Goal: Information Seeking & Learning: Learn about a topic

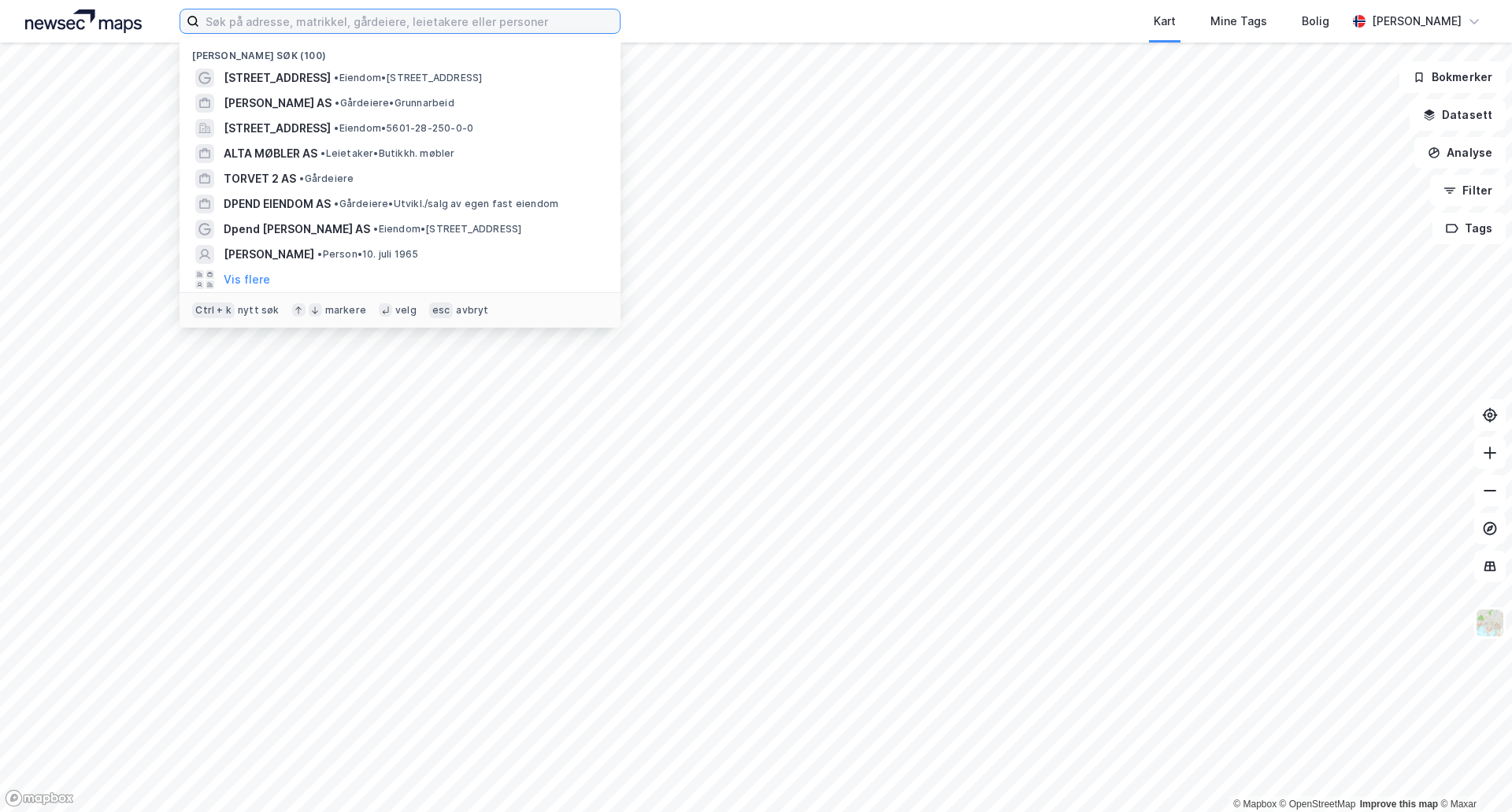
click at [365, 25] on input at bounding box center [409, 22] width 420 height 24
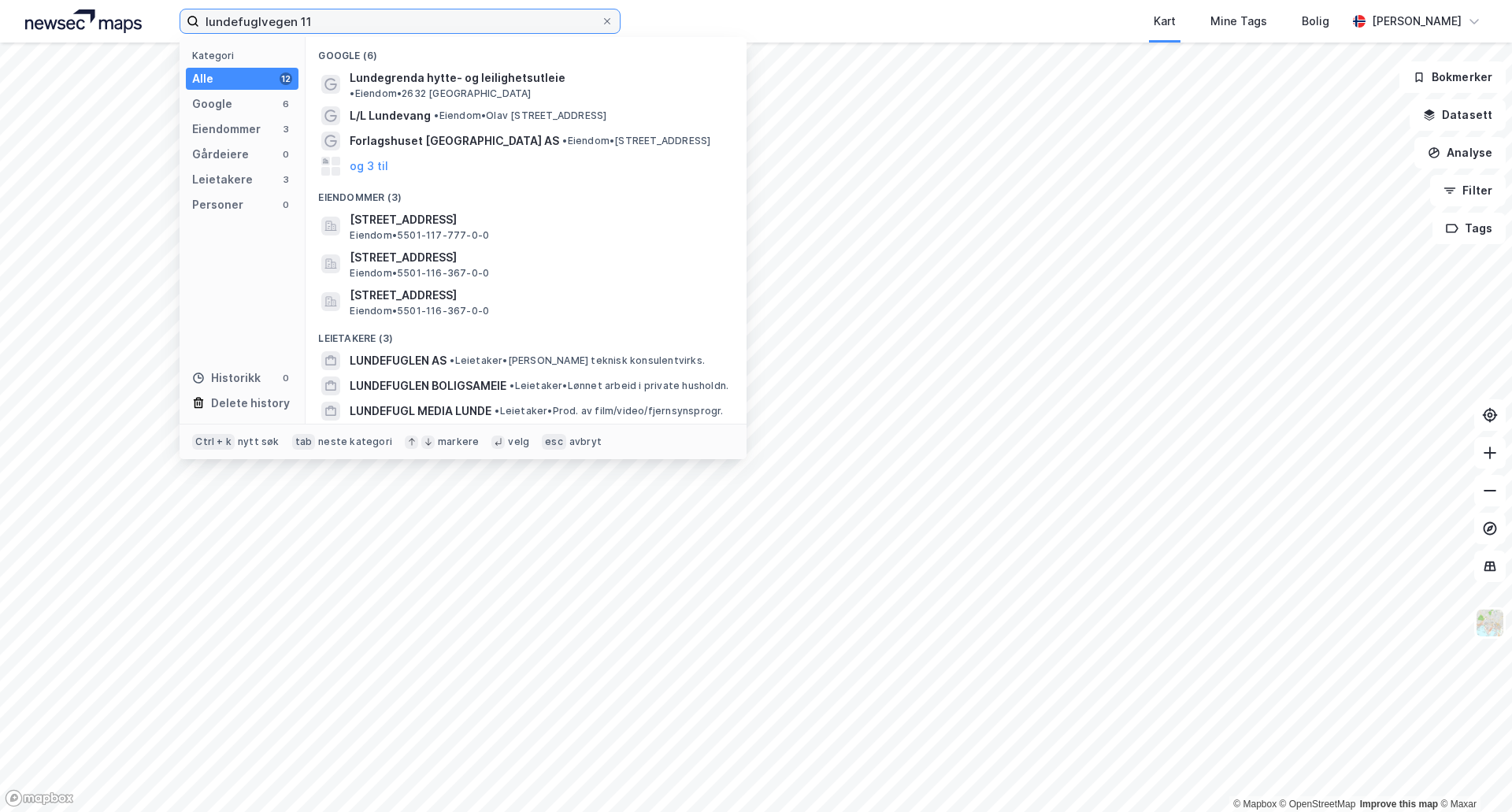
type input "lundefuglvegen 11"
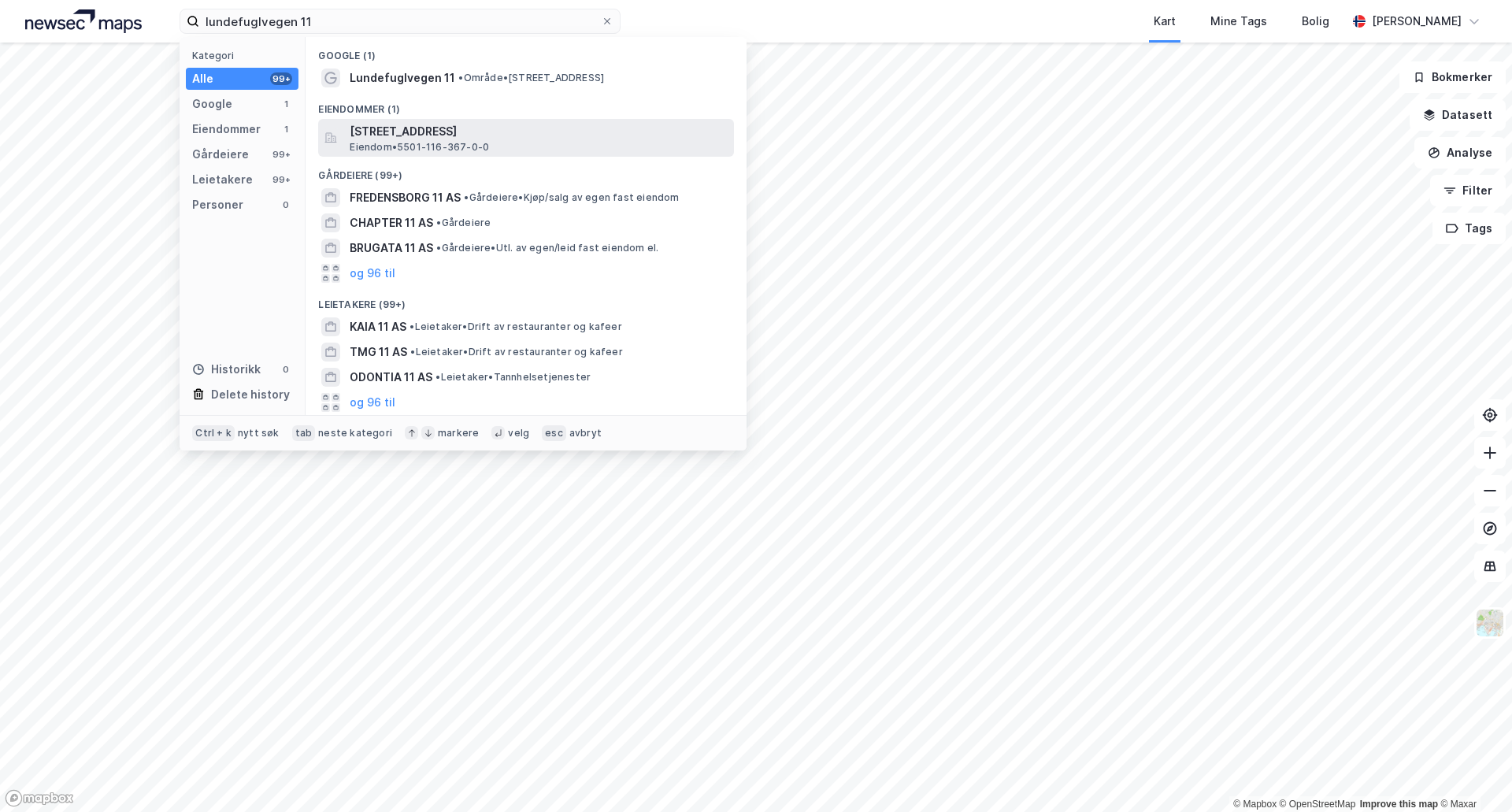
click at [456, 136] on span "[STREET_ADDRESS]" at bounding box center [539, 131] width 378 height 19
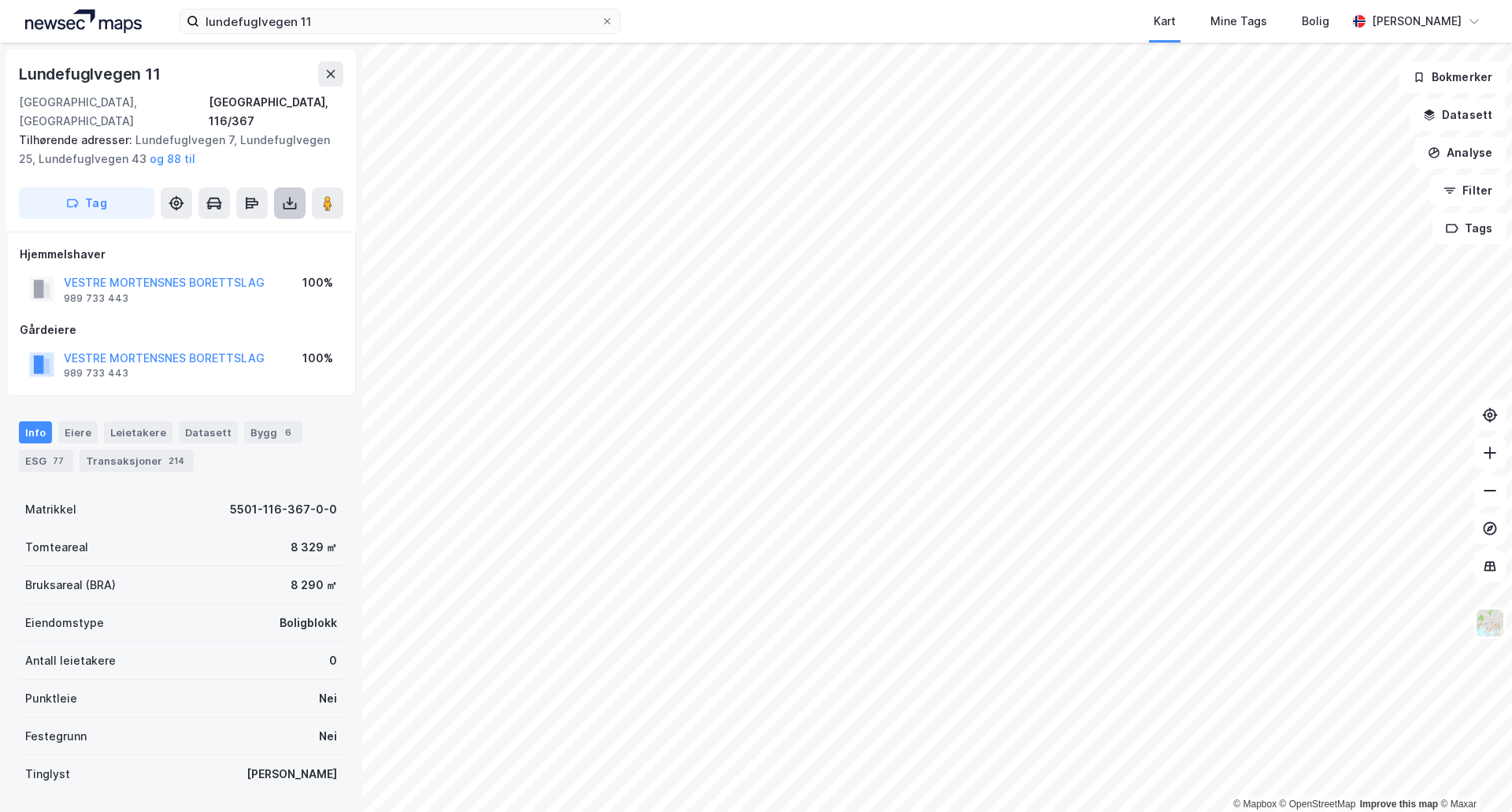
click at [301, 188] on button at bounding box center [290, 204] width 32 height 32
click at [164, 604] on div "Eiendomstype Boligblokk" at bounding box center [181, 623] width 324 height 38
click at [81, 421] on div "Eiere" at bounding box center [79, 432] width 40 height 22
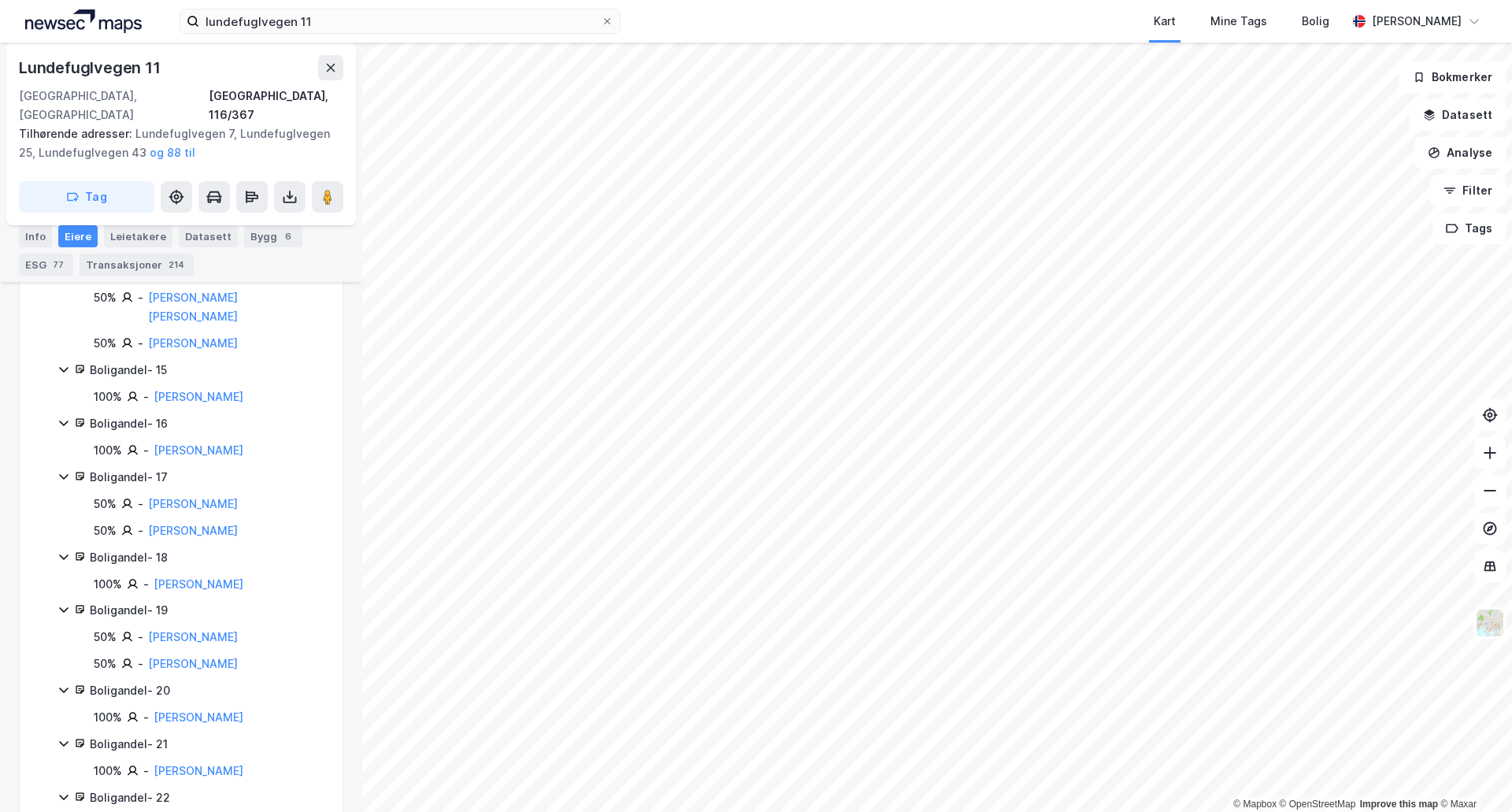
scroll to position [1290, 0]
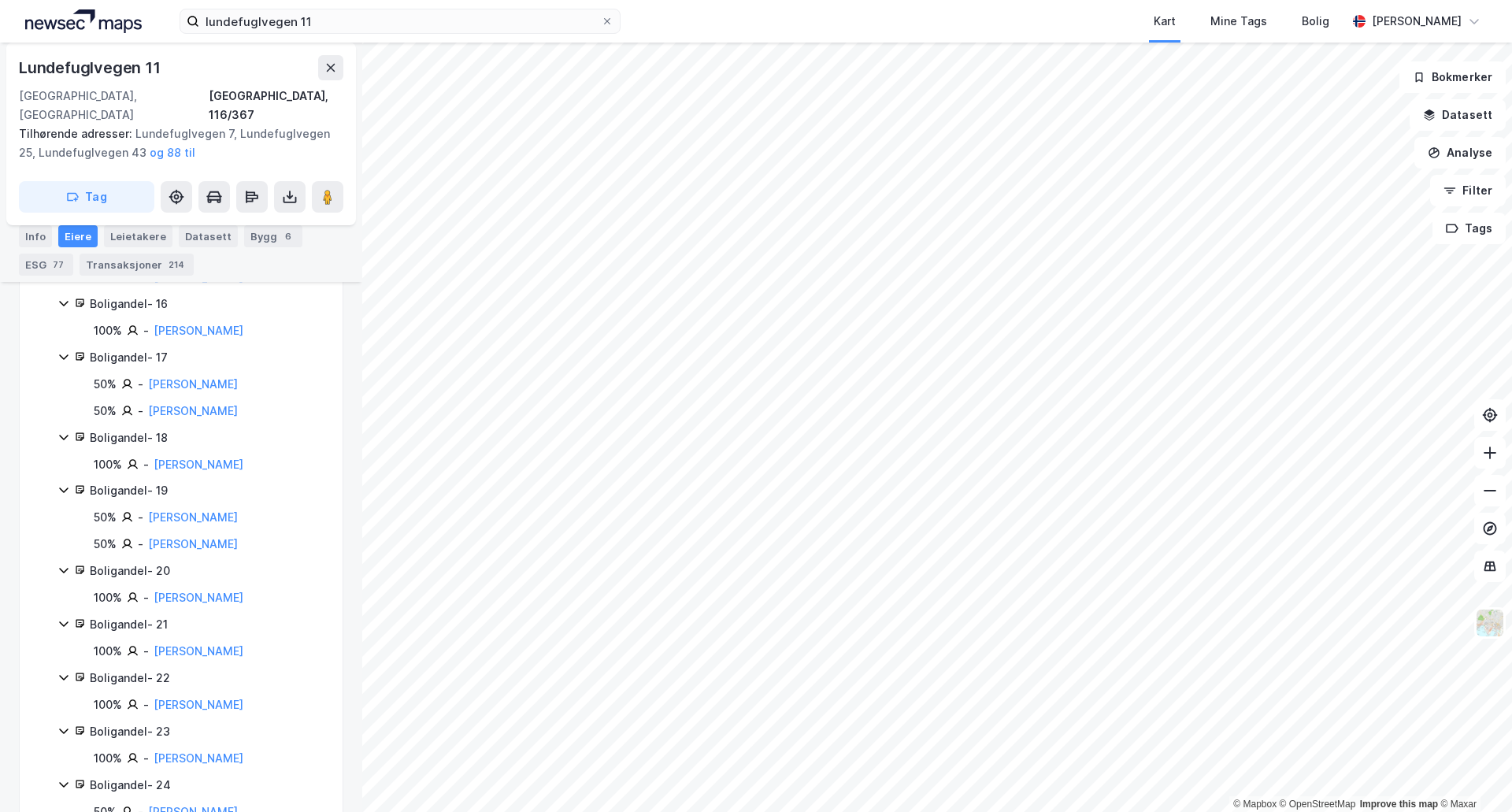
click at [141, 615] on div "Boligandel - 21" at bounding box center [206, 624] width 234 height 19
click at [146, 615] on div "Boligandel - 21" at bounding box center [206, 624] width 234 height 19
click at [244, 644] on link "[PERSON_NAME]" at bounding box center [198, 650] width 89 height 13
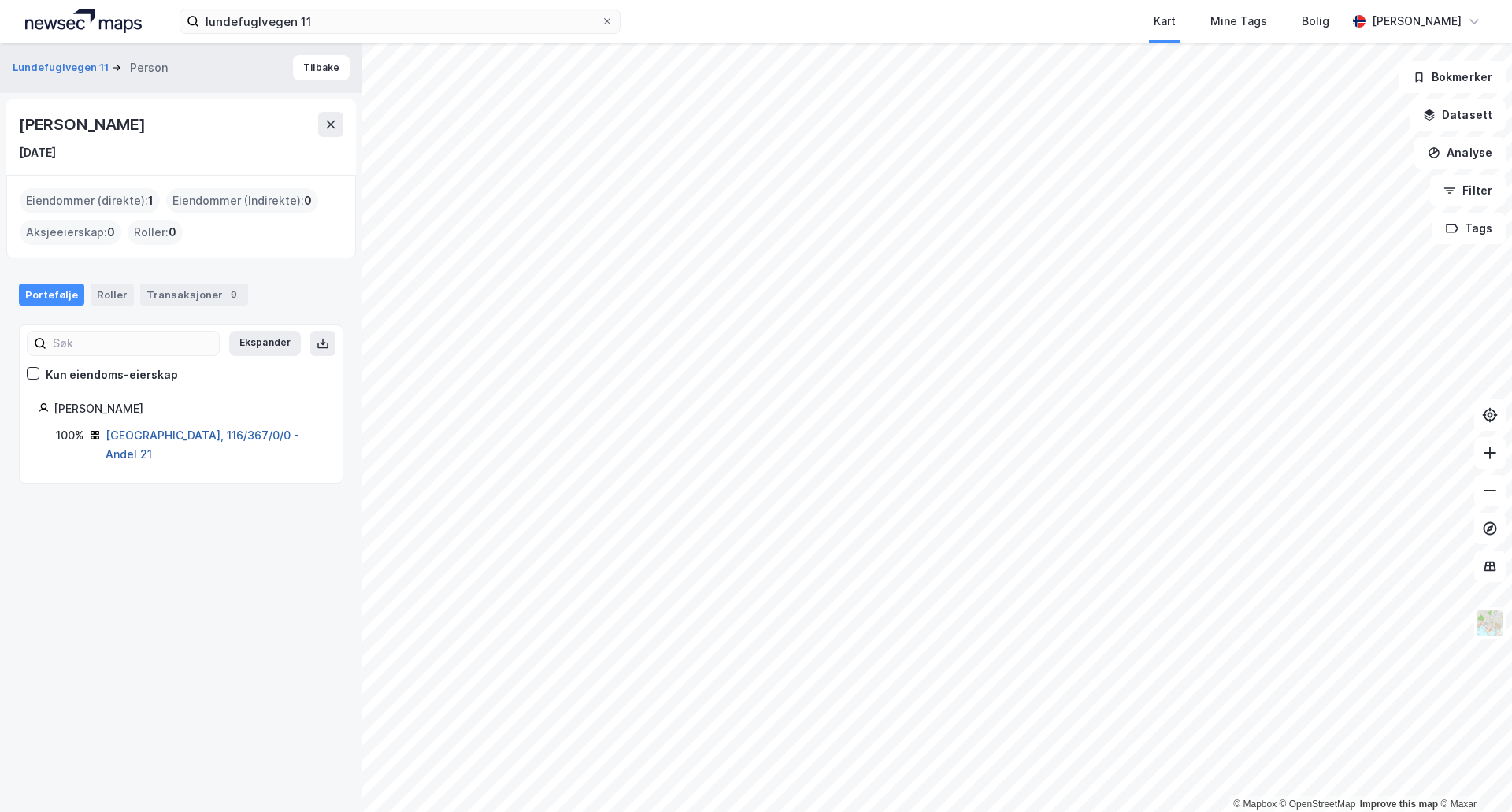
click at [172, 438] on link "[GEOGRAPHIC_DATA], 116/367/0/0 - Andel 21" at bounding box center [202, 444] width 194 height 32
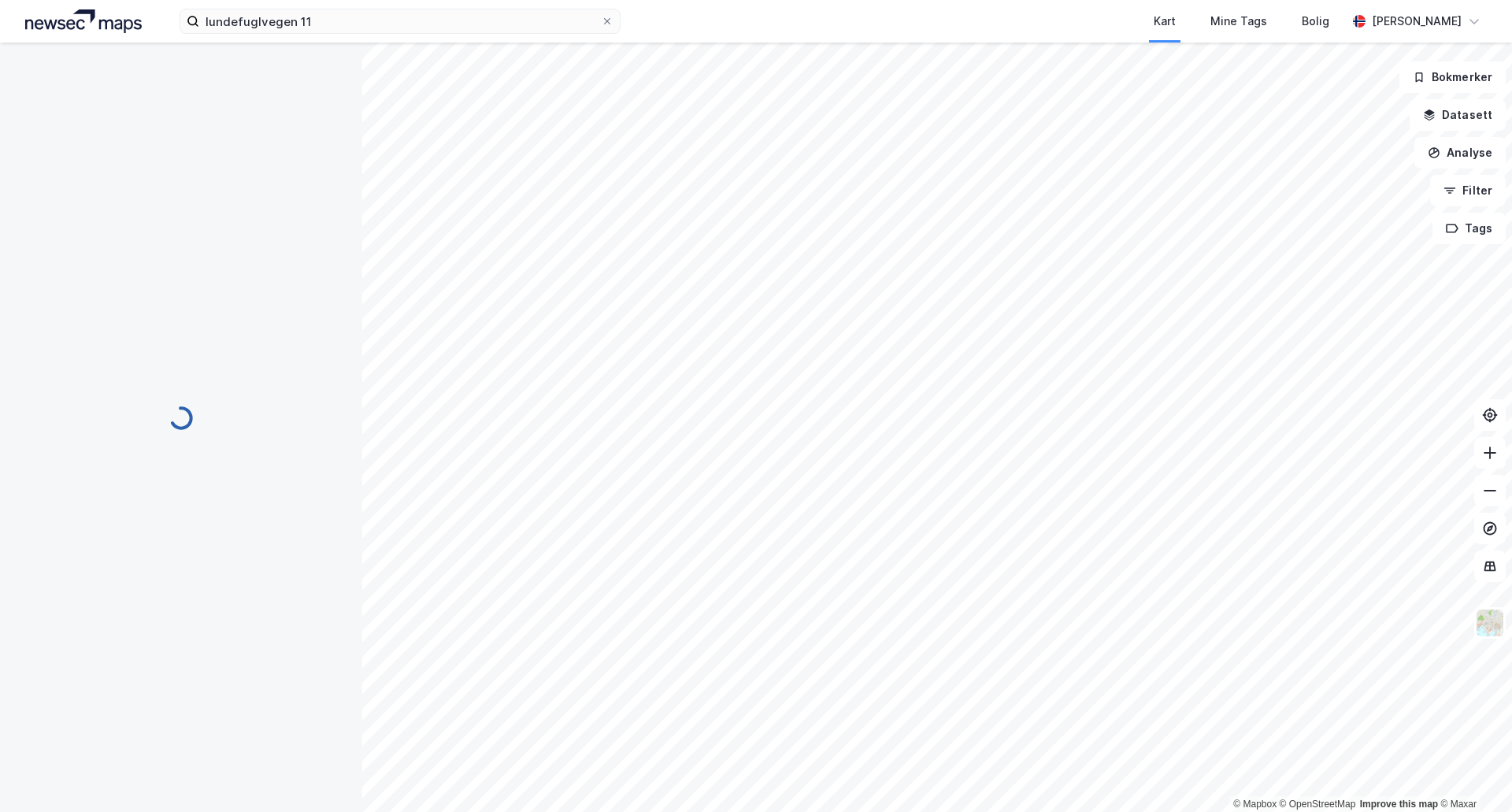
scroll to position [82, 0]
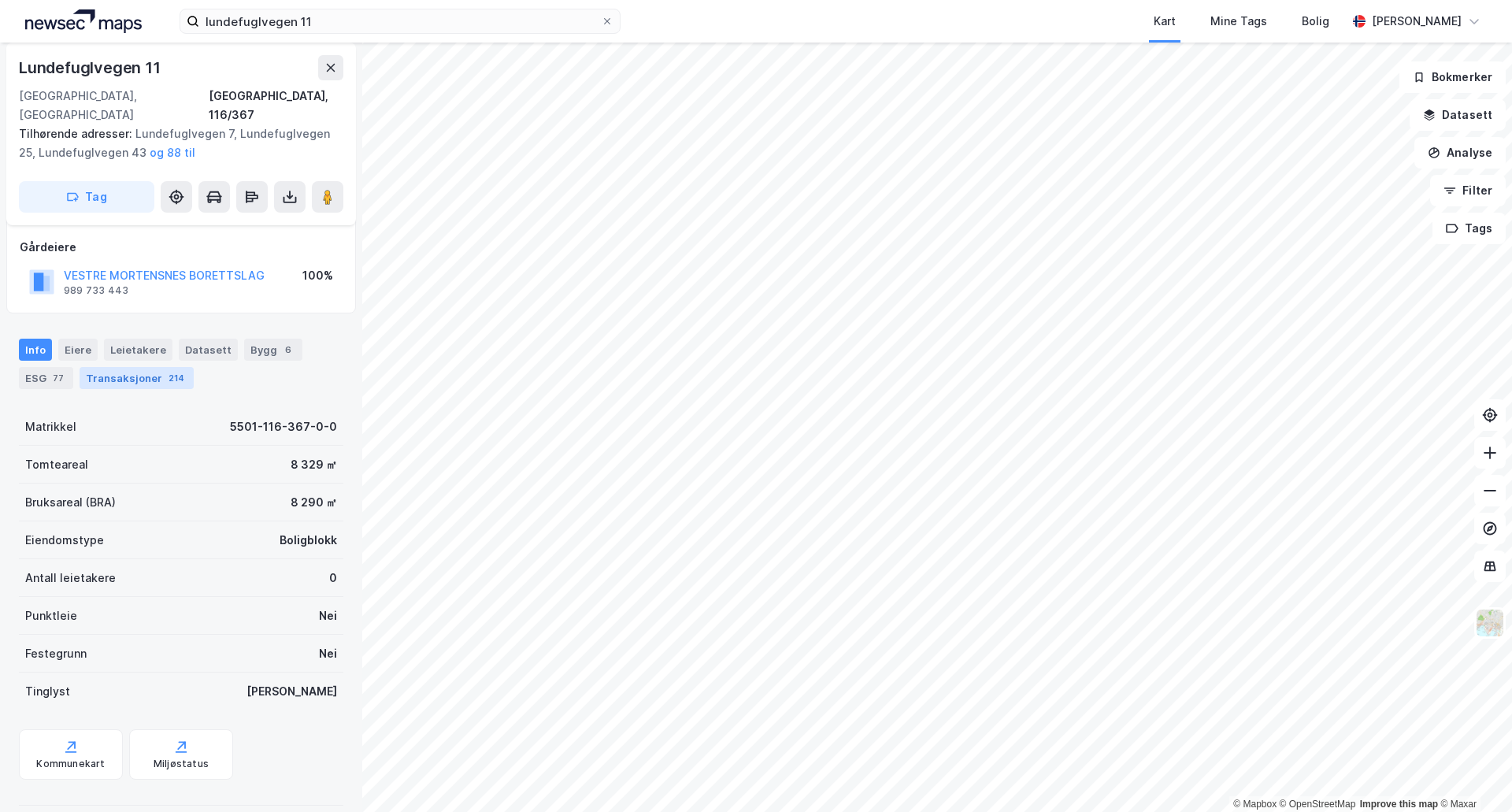
click at [158, 367] on div "Transaksjoner 214" at bounding box center [136, 378] width 114 height 22
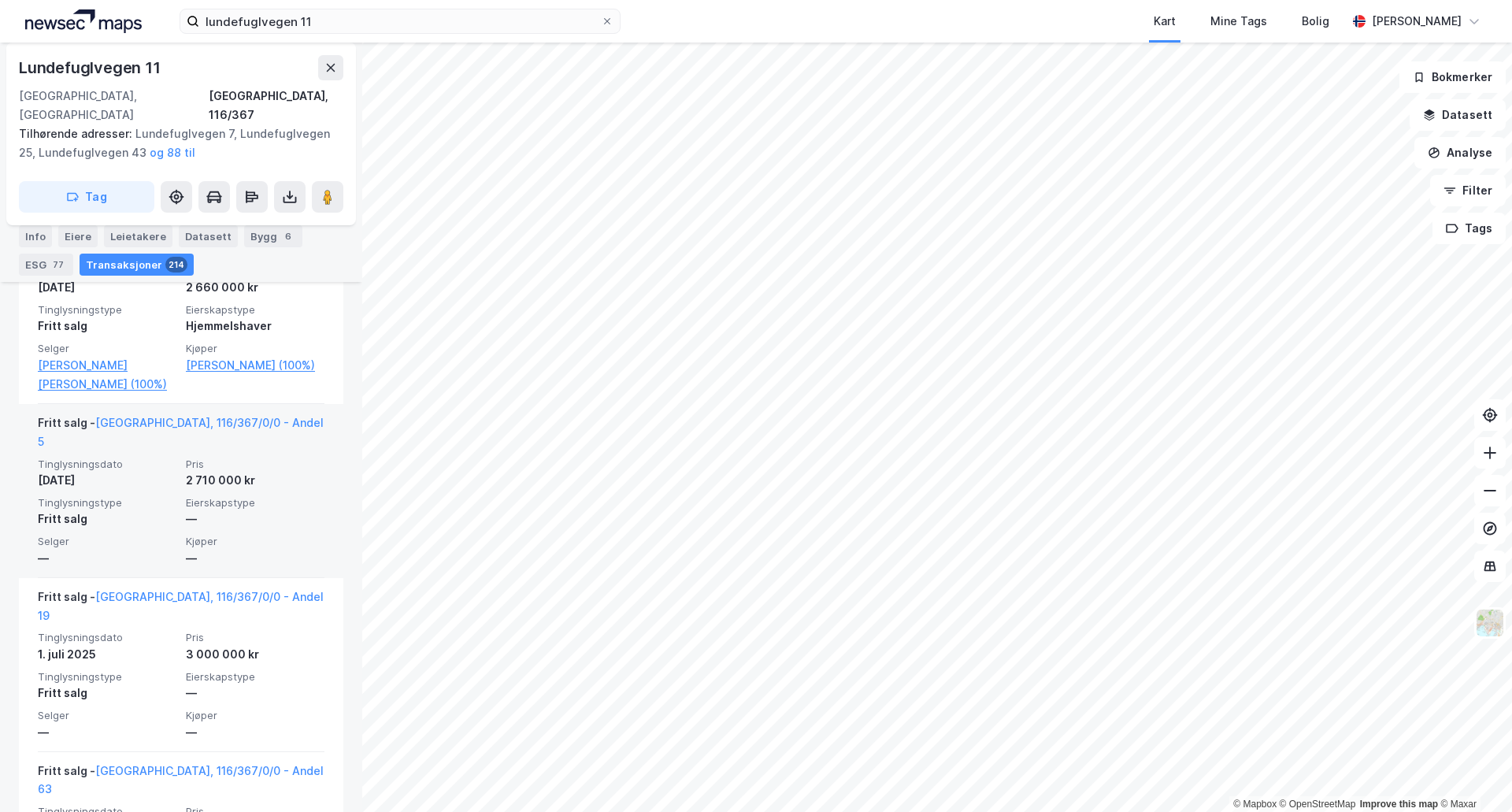
scroll to position [557, 0]
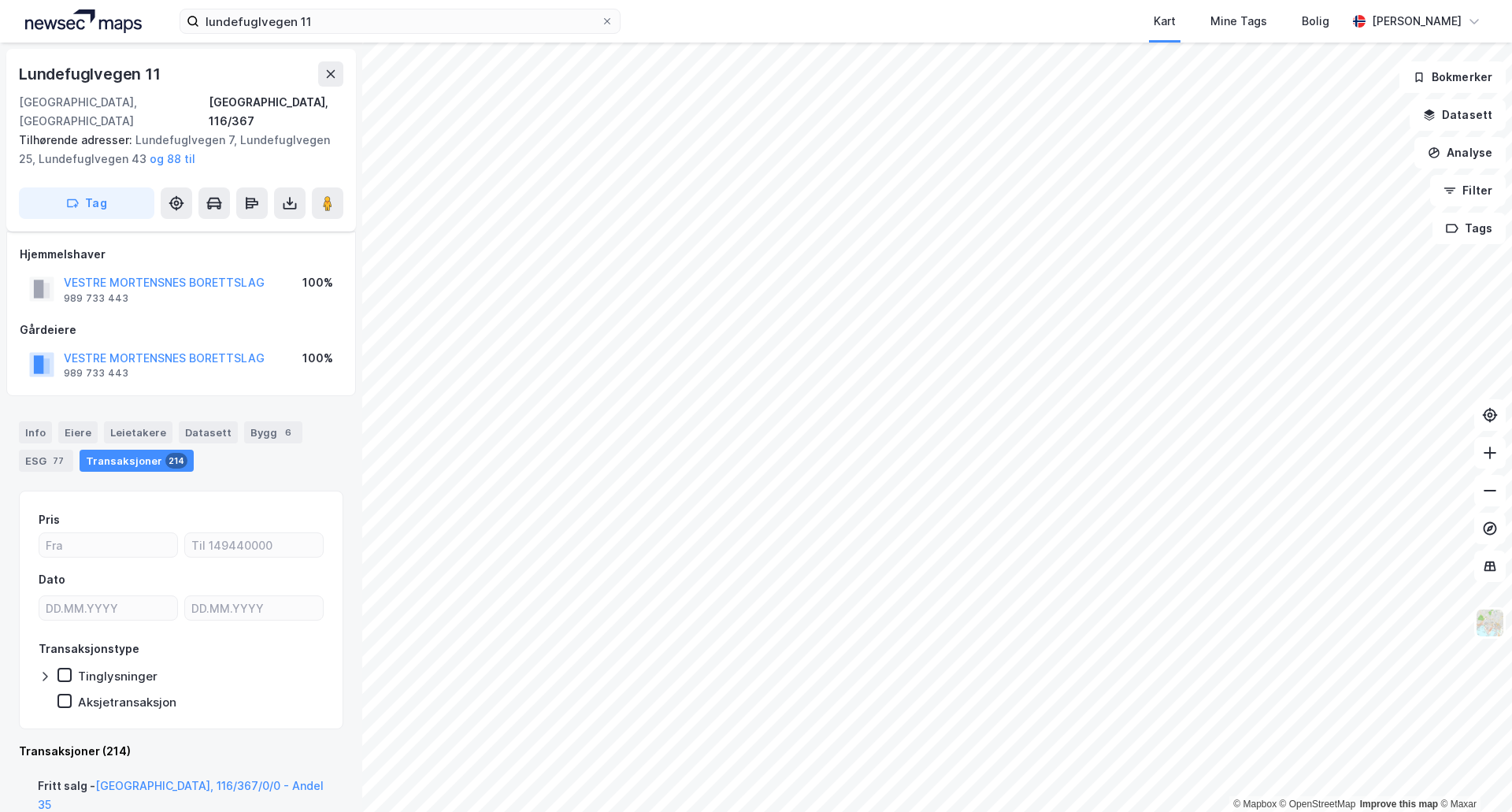
scroll to position [2, 0]
click at [81, 419] on div "Eiere" at bounding box center [79, 430] width 40 height 22
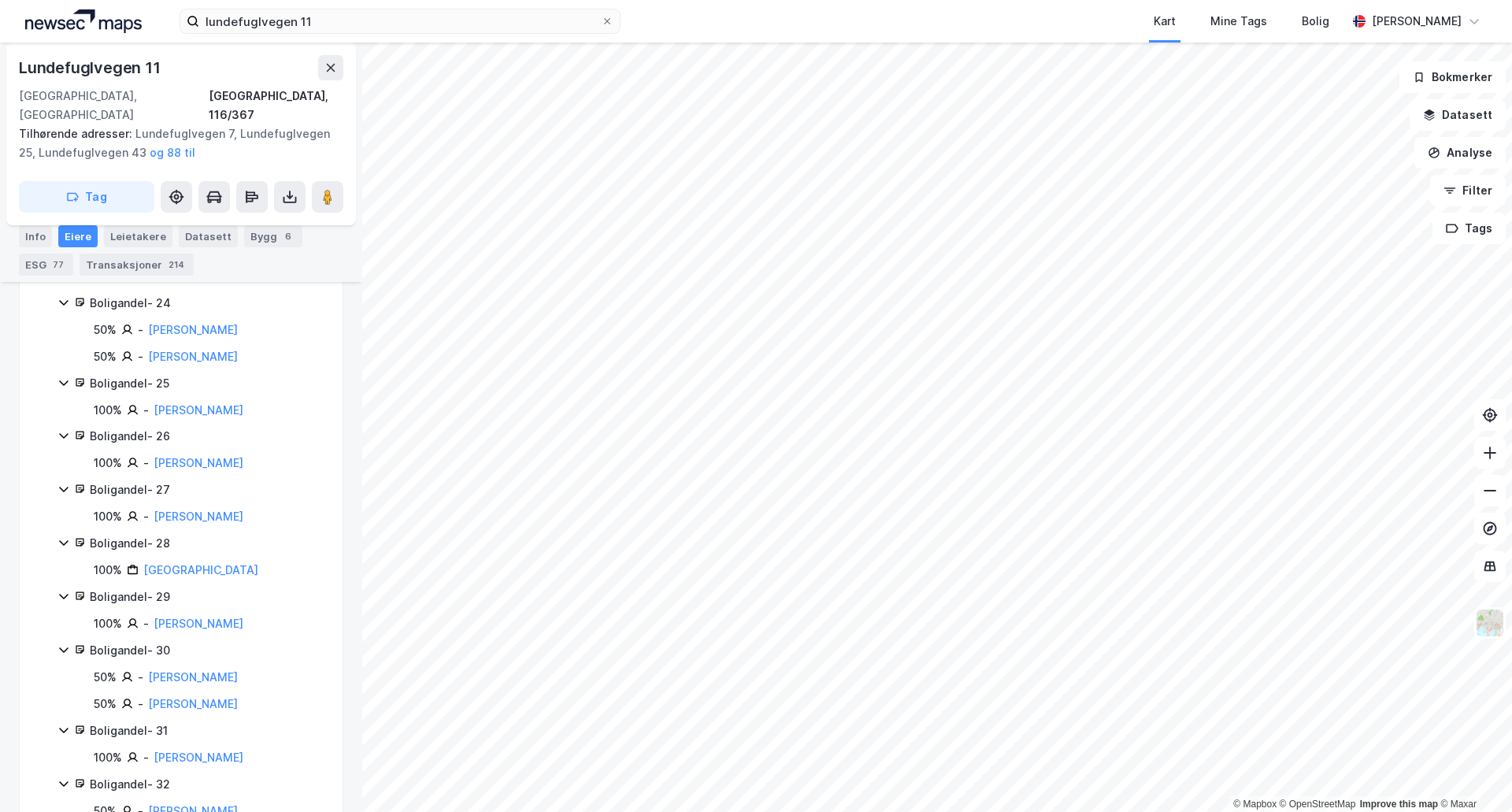
scroll to position [1772, 0]
